Goal: Transaction & Acquisition: Download file/media

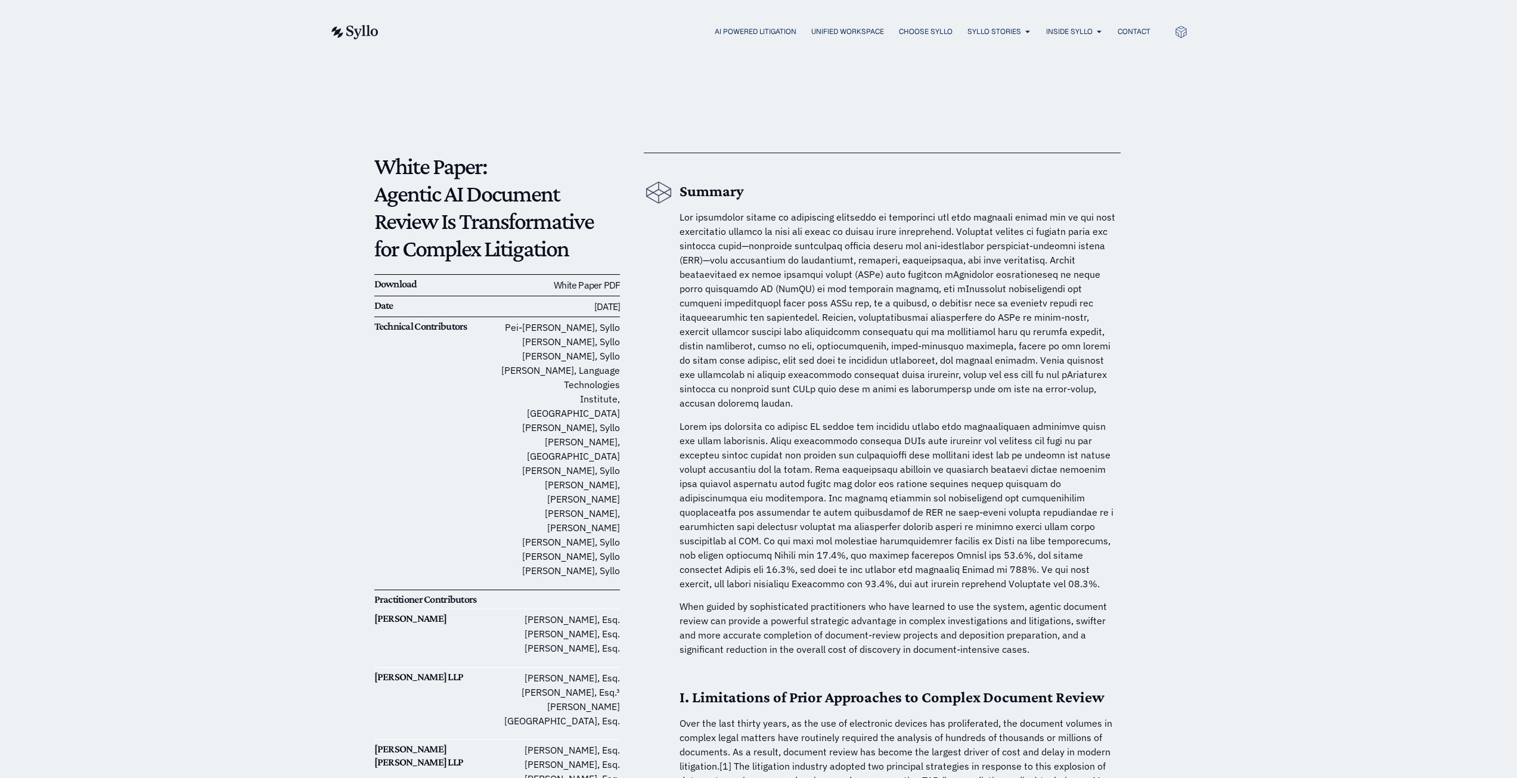
click at [591, 288] on link "White Paper PDF" at bounding box center [587, 285] width 66 height 12
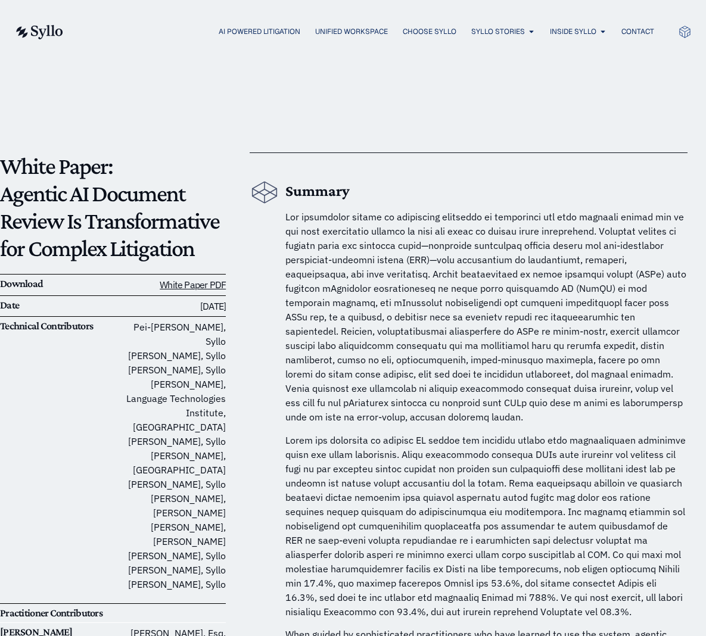
click at [200, 287] on link "White Paper PDF" at bounding box center [193, 285] width 66 height 12
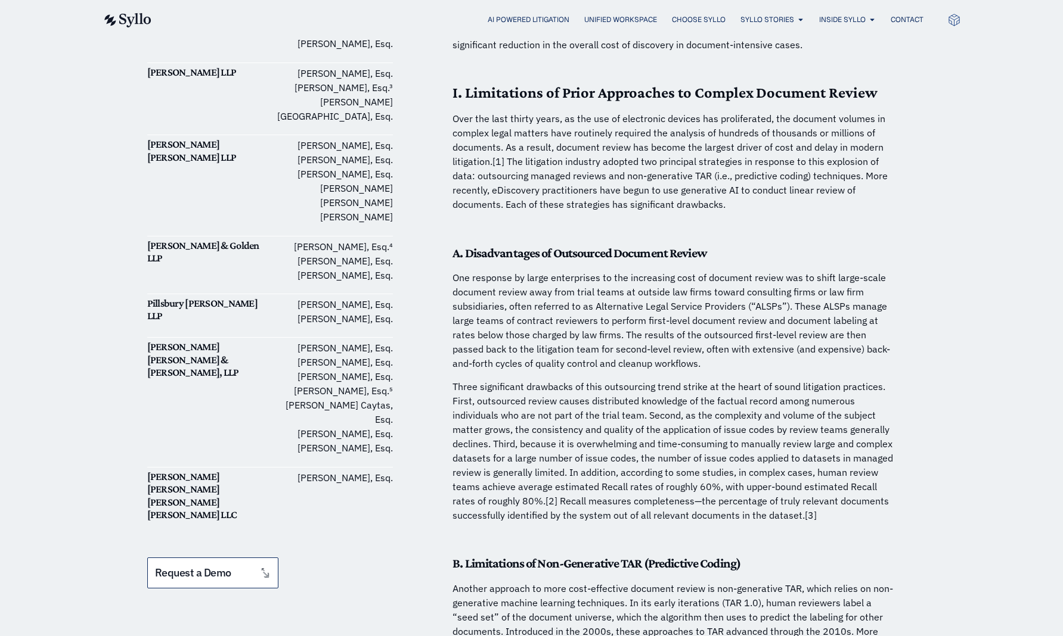
scroll to position [623, 0]
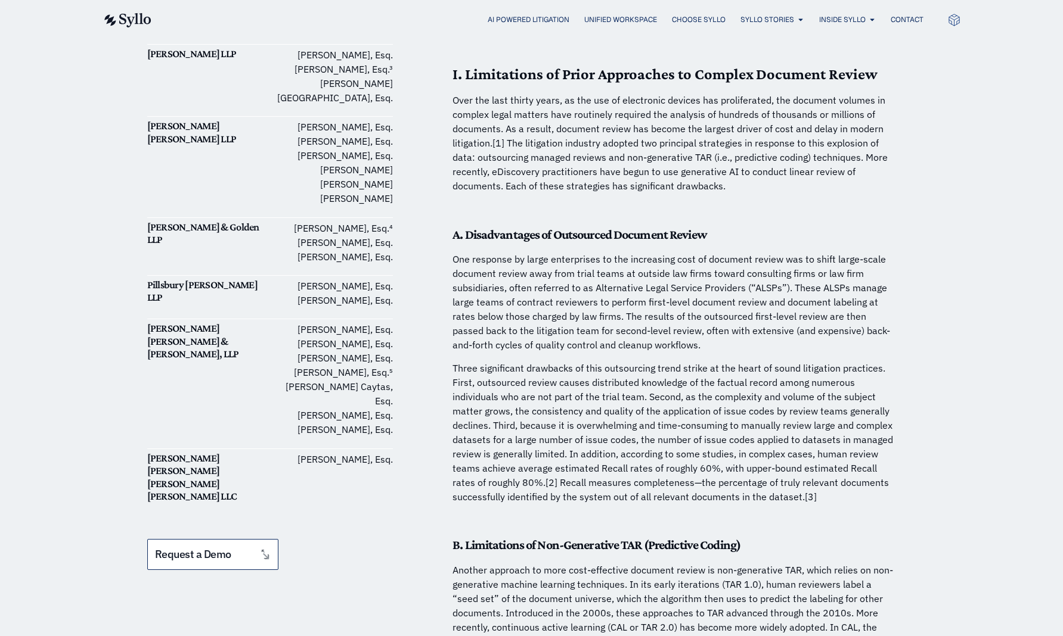
click at [392, 322] on p "[PERSON_NAME], Esq. [PERSON_NAME], Esq. [PERSON_NAME], Esq. [PERSON_NAME], Esq.…" at bounding box center [331, 379] width 123 height 114
click at [389, 221] on p "[PERSON_NAME], Esq.⁴ [PERSON_NAME], Esq. [PERSON_NAME], Esq." at bounding box center [331, 242] width 123 height 43
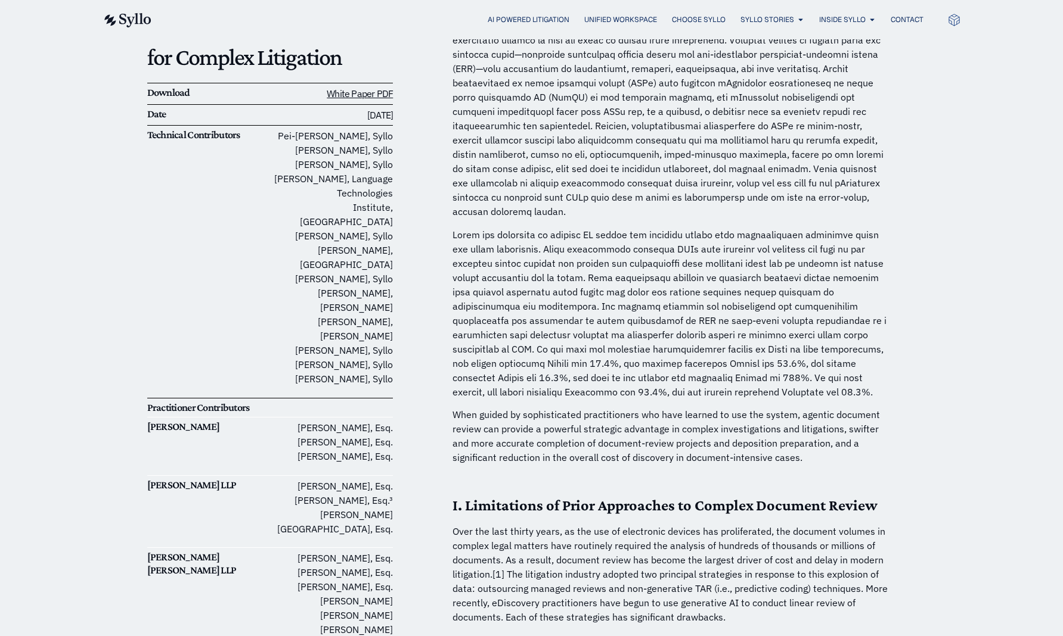
scroll to position [86, 0]
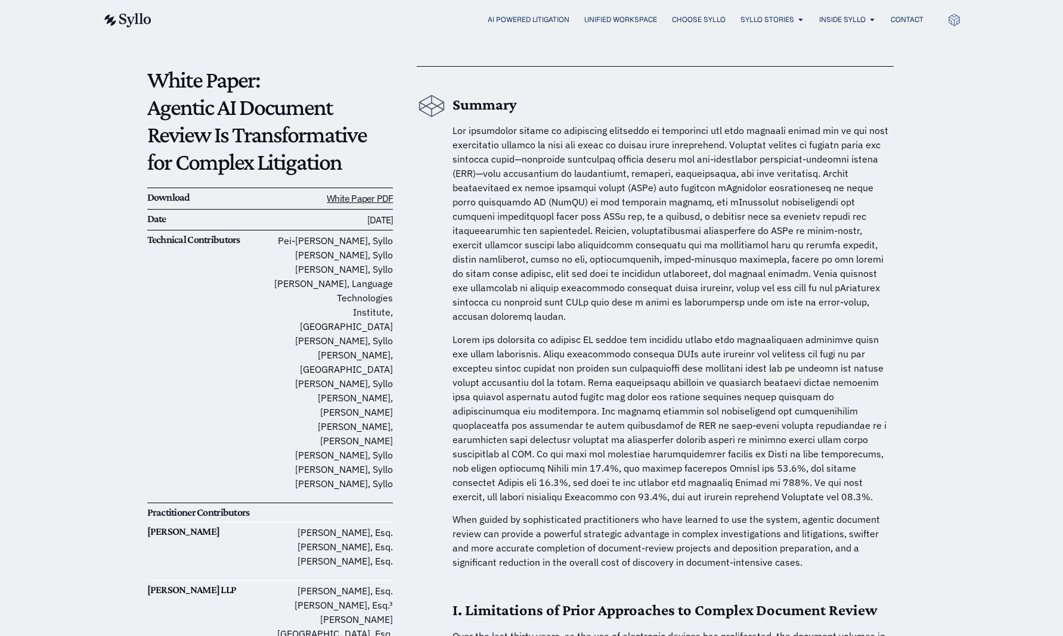
click at [389, 325] on p "[PERSON_NAME], [PERSON_NAME] [PERSON_NAME], [PERSON_NAME], [PERSON_NAME] [PERSO…" at bounding box center [331, 362] width 123 height 257
click at [392, 316] on p "[PERSON_NAME], [PERSON_NAME] [PERSON_NAME], [PERSON_NAME], [PERSON_NAME] [PERSO…" at bounding box center [331, 362] width 123 height 257
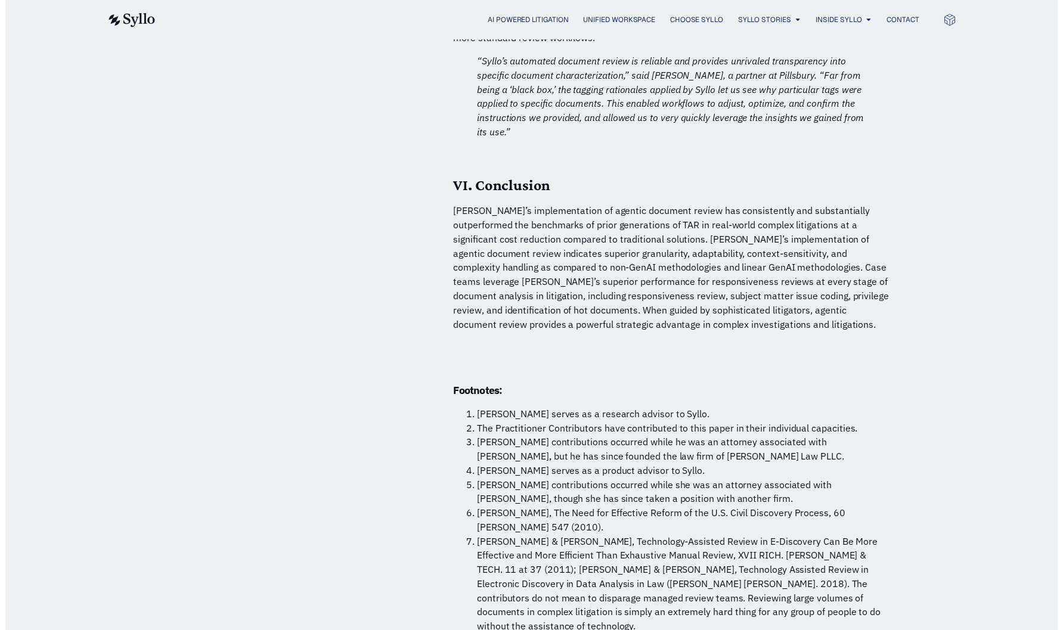
scroll to position [8372, 0]
